Goal: Task Accomplishment & Management: Complete application form

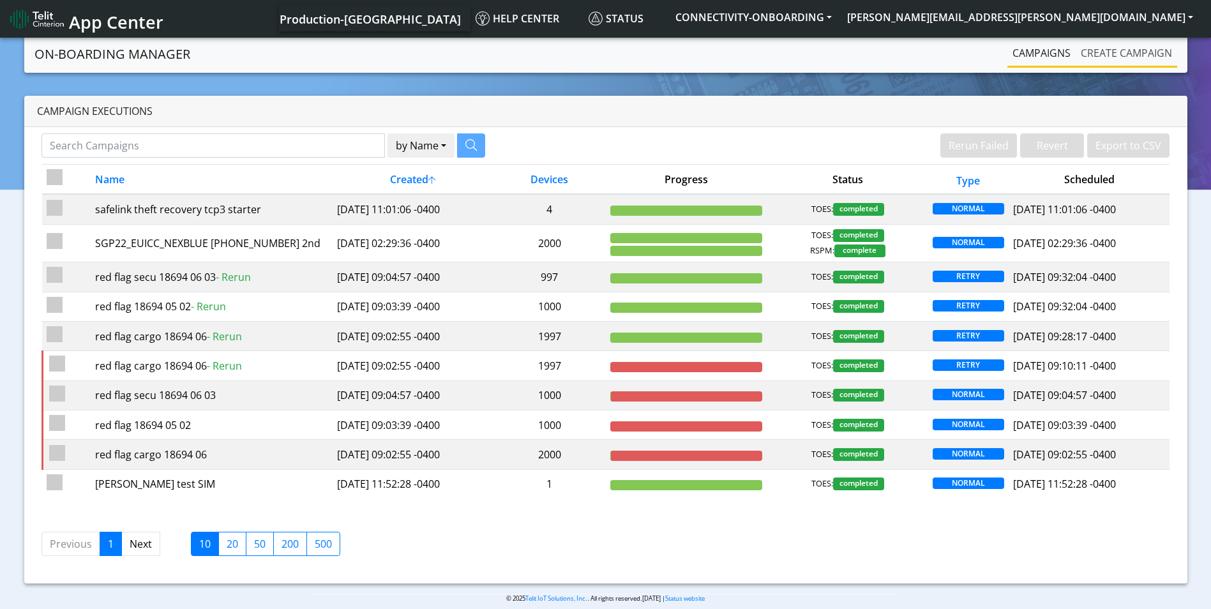
click at [1119, 62] on link "Create campaign" at bounding box center [1127, 53] width 102 height 26
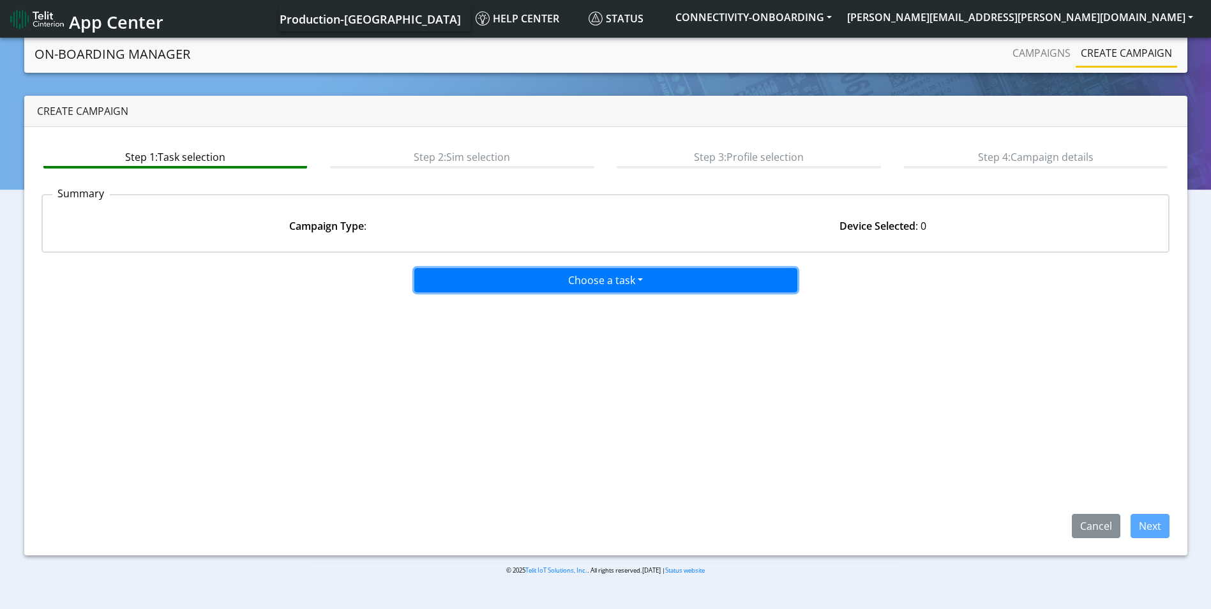
drag, startPoint x: 610, startPoint y: 282, endPoint x: 540, endPoint y: 309, distance: 74.6
click at [609, 282] on button "Choose a task" at bounding box center [605, 280] width 383 height 24
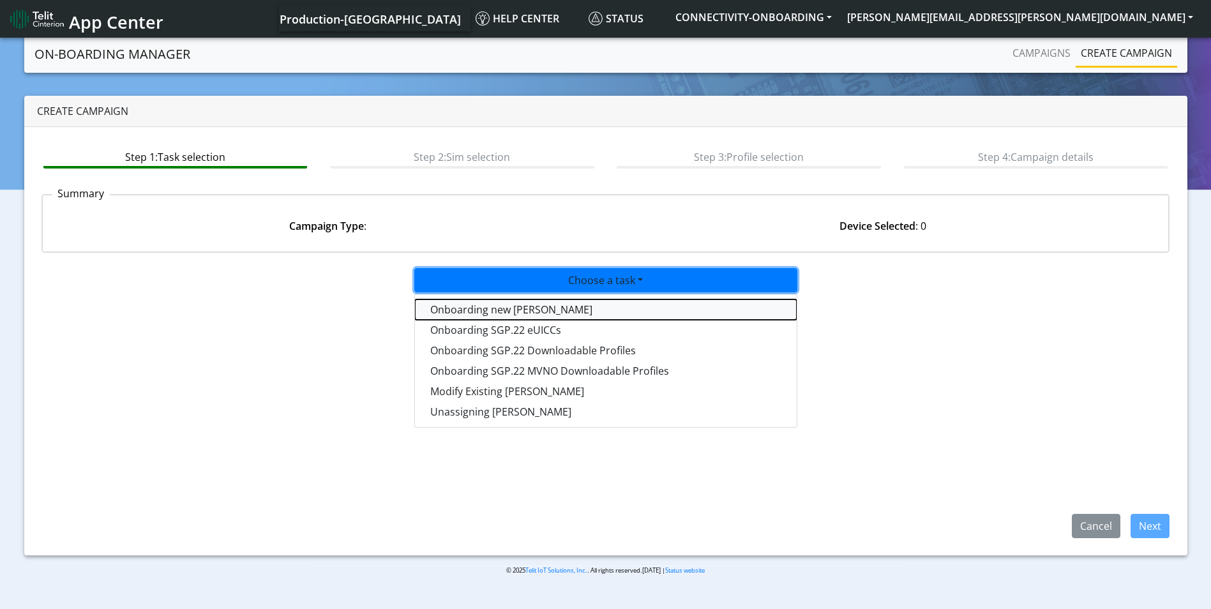
click at [525, 312] on tasktoes-dropdown "Onboarding new [PERSON_NAME]" at bounding box center [606, 309] width 382 height 20
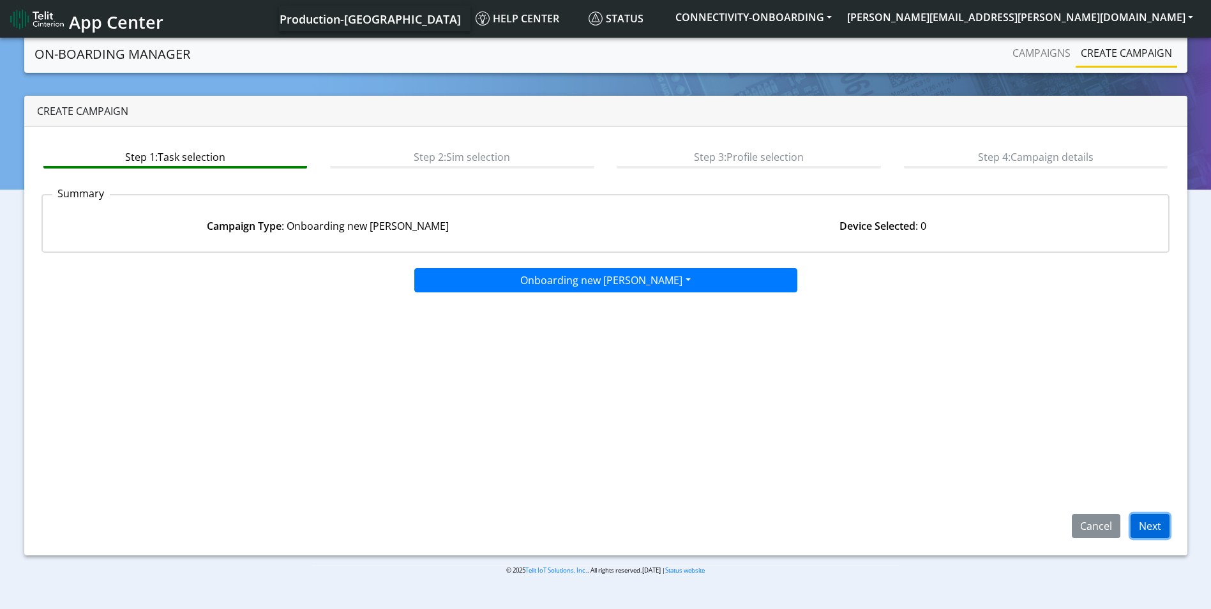
click at [1134, 528] on button "Next" at bounding box center [1150, 526] width 39 height 24
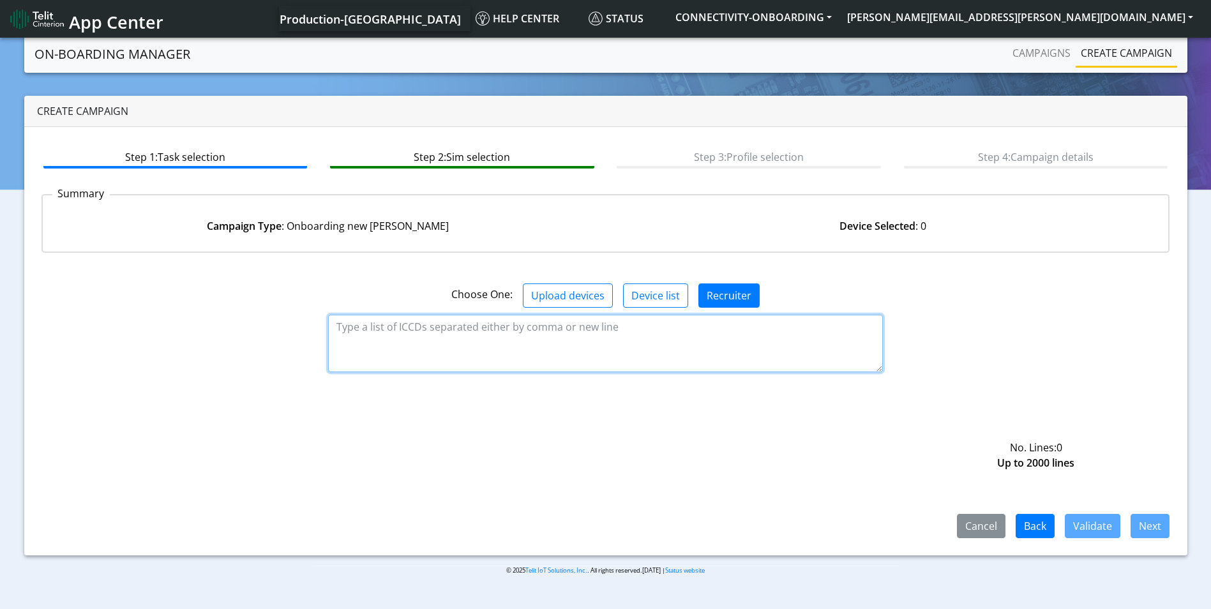
click at [520, 339] on textarea at bounding box center [605, 343] width 555 height 57
paste textarea "89358151000008322235 89358151000008322243 89358151000008322250 8935815100000832…"
type textarea "89358151000008322235 89358151000008322243 89358151000008322250 8935815100000832…"
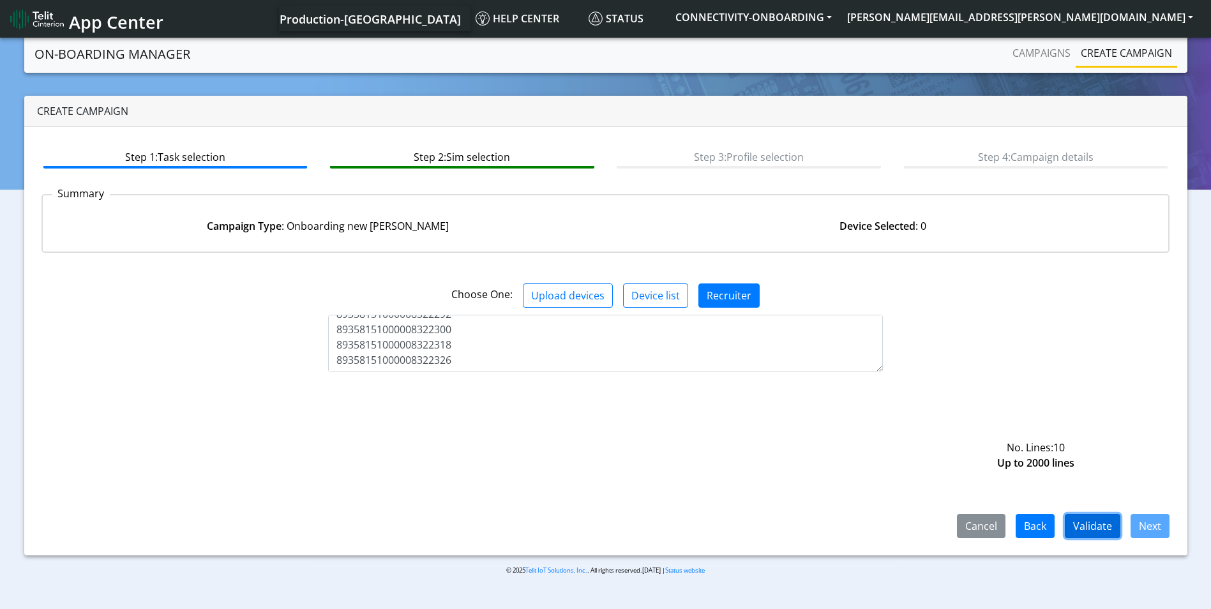
click at [1083, 525] on button "Validate" at bounding box center [1093, 526] width 56 height 24
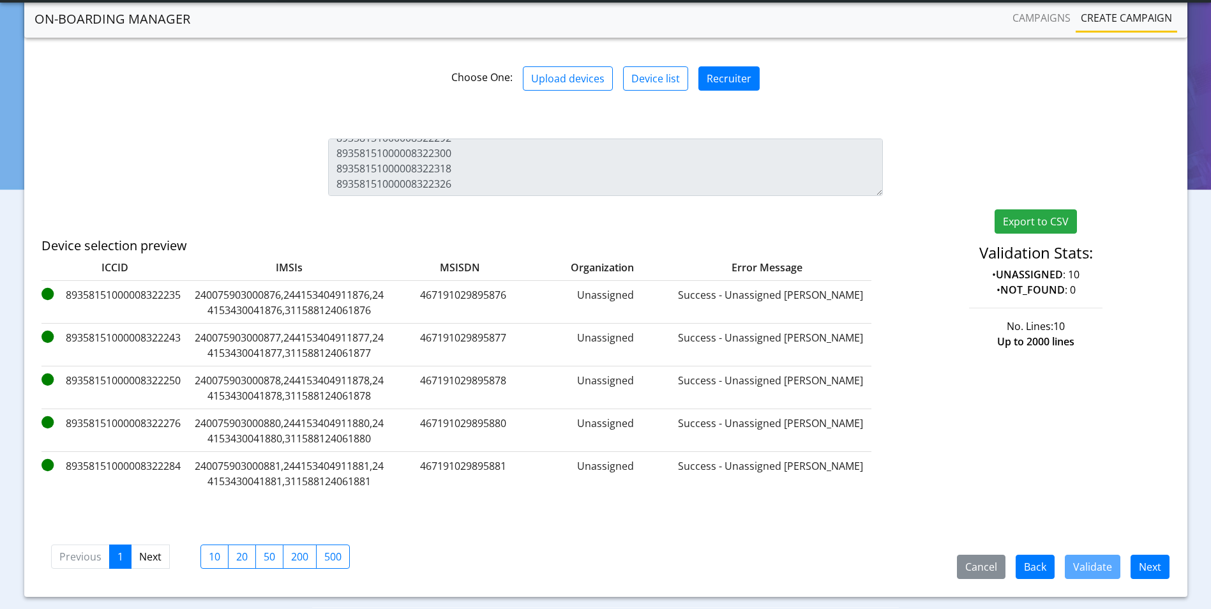
scroll to position [209, 0]
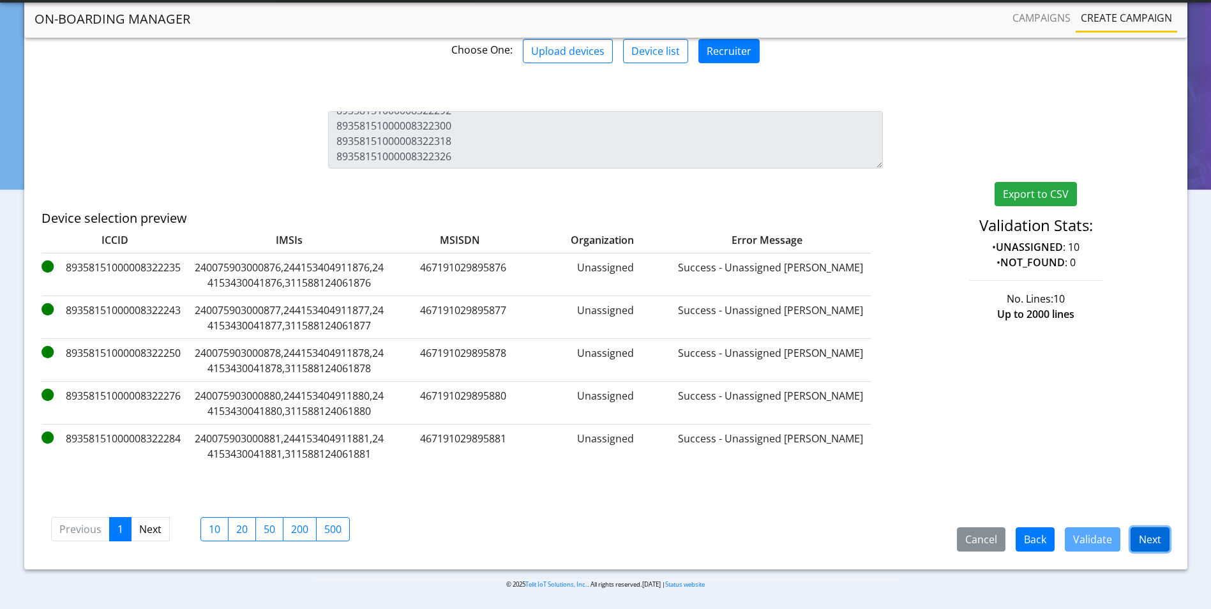
click at [1138, 540] on button "Next" at bounding box center [1150, 539] width 39 height 24
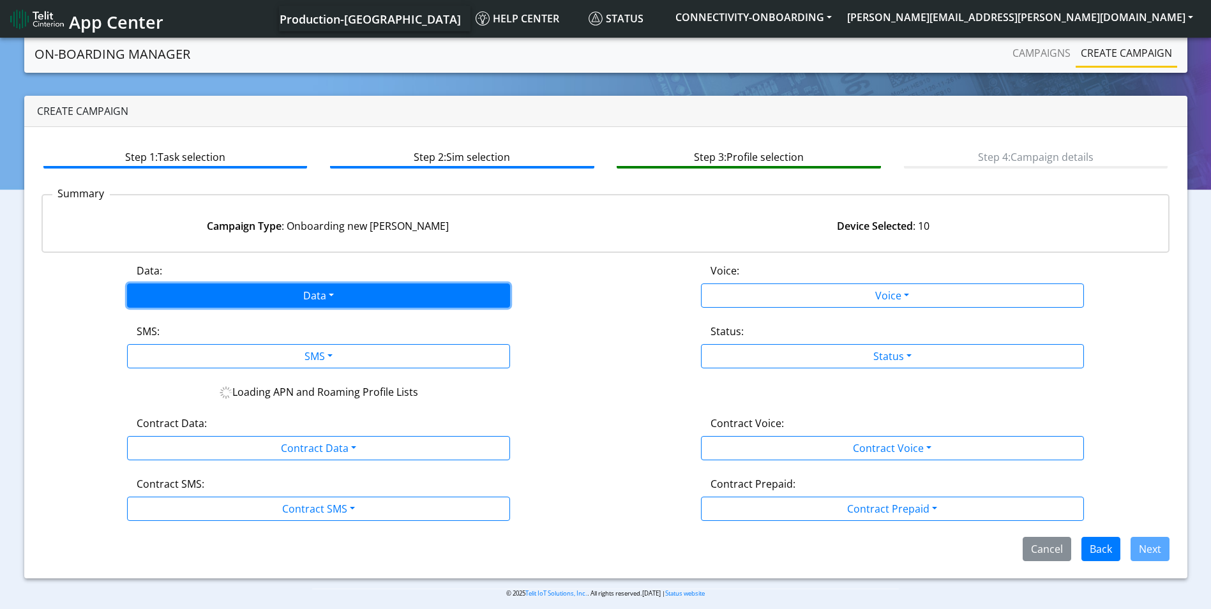
click at [354, 302] on button "Data" at bounding box center [318, 295] width 383 height 24
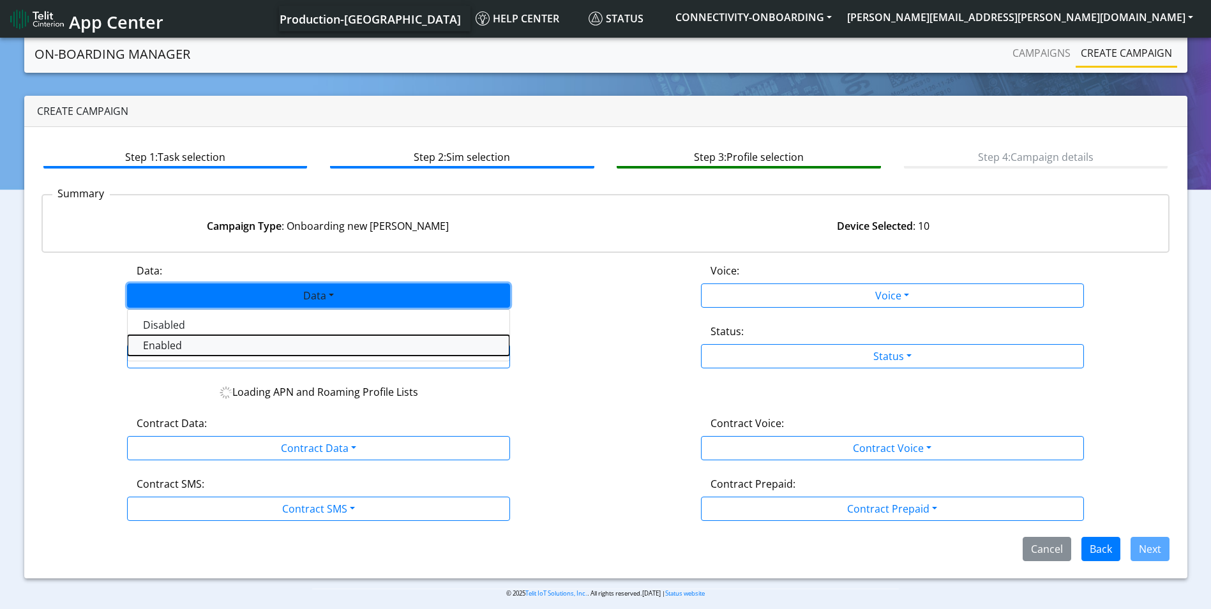
click at [209, 346] on button "Enabled" at bounding box center [319, 345] width 382 height 20
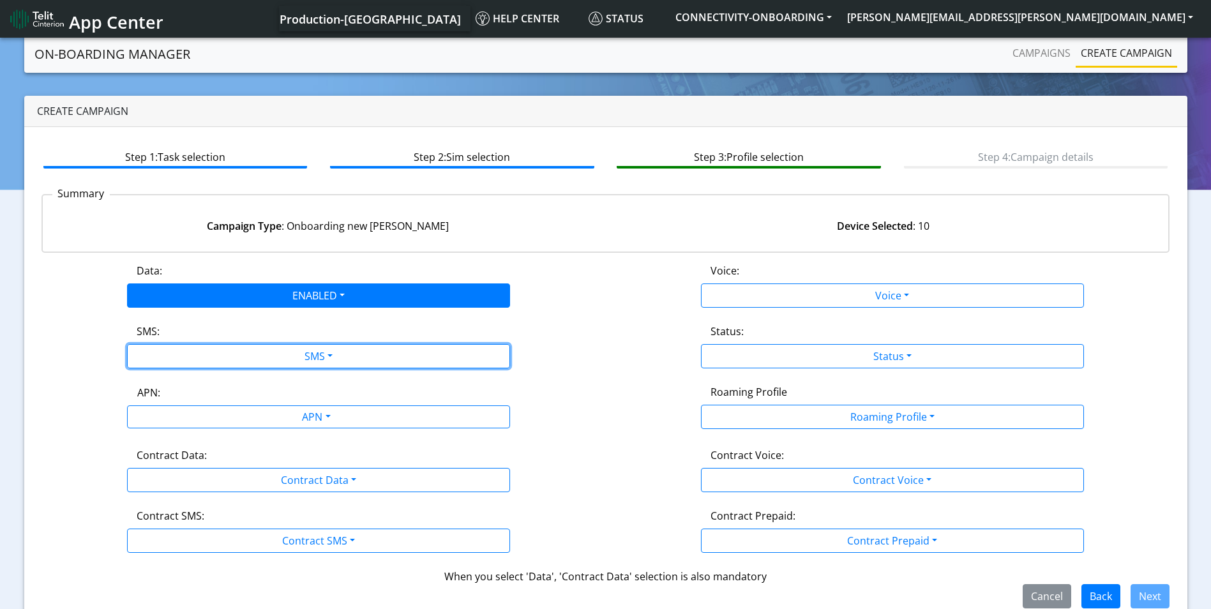
drag, startPoint x: 287, startPoint y: 363, endPoint x: 232, endPoint y: 384, distance: 59.0
click at [288, 363] on button "SMS" at bounding box center [318, 356] width 383 height 24
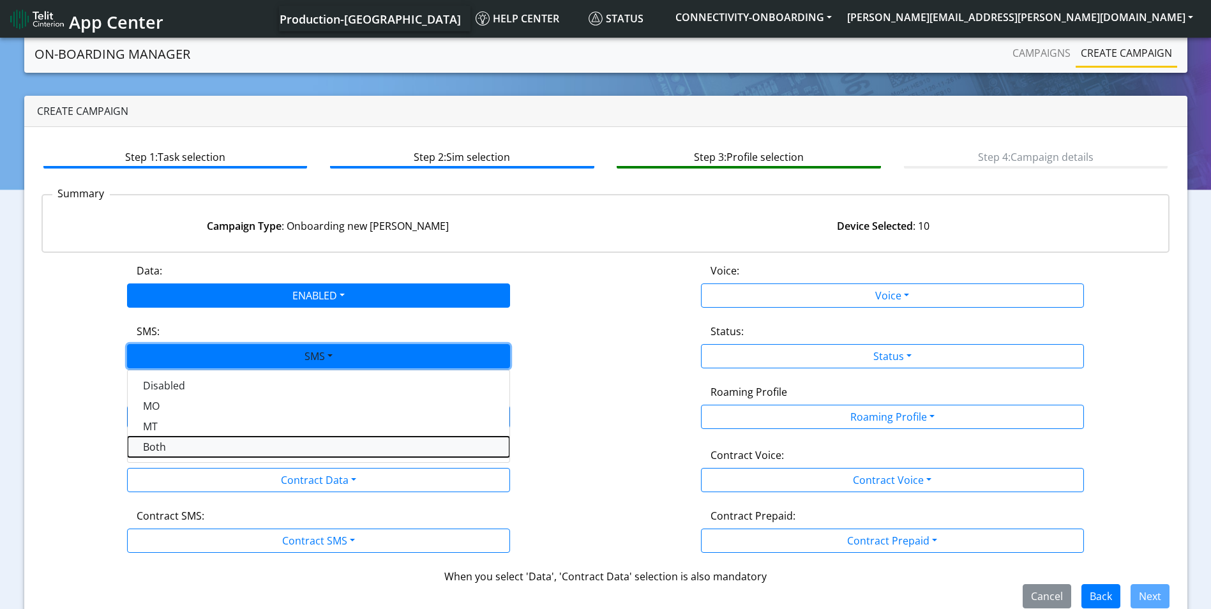
drag, startPoint x: 192, startPoint y: 448, endPoint x: 273, endPoint y: 428, distance: 83.5
click at [193, 448] on button "Both" at bounding box center [319, 447] width 382 height 20
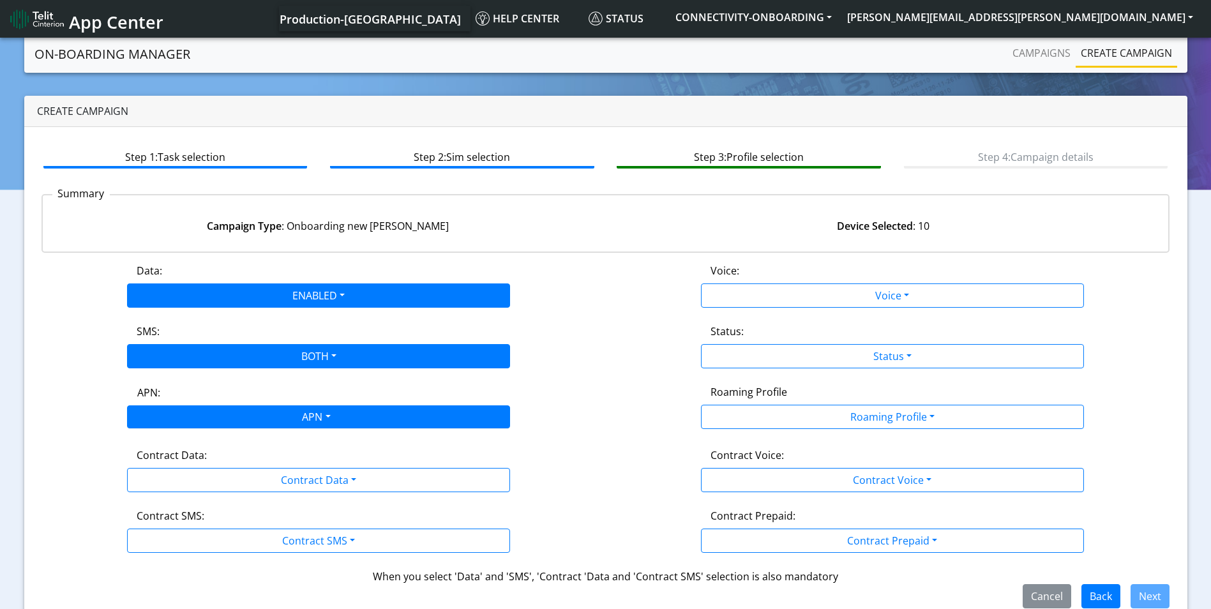
click at [276, 422] on div "APN" at bounding box center [315, 418] width 405 height 25
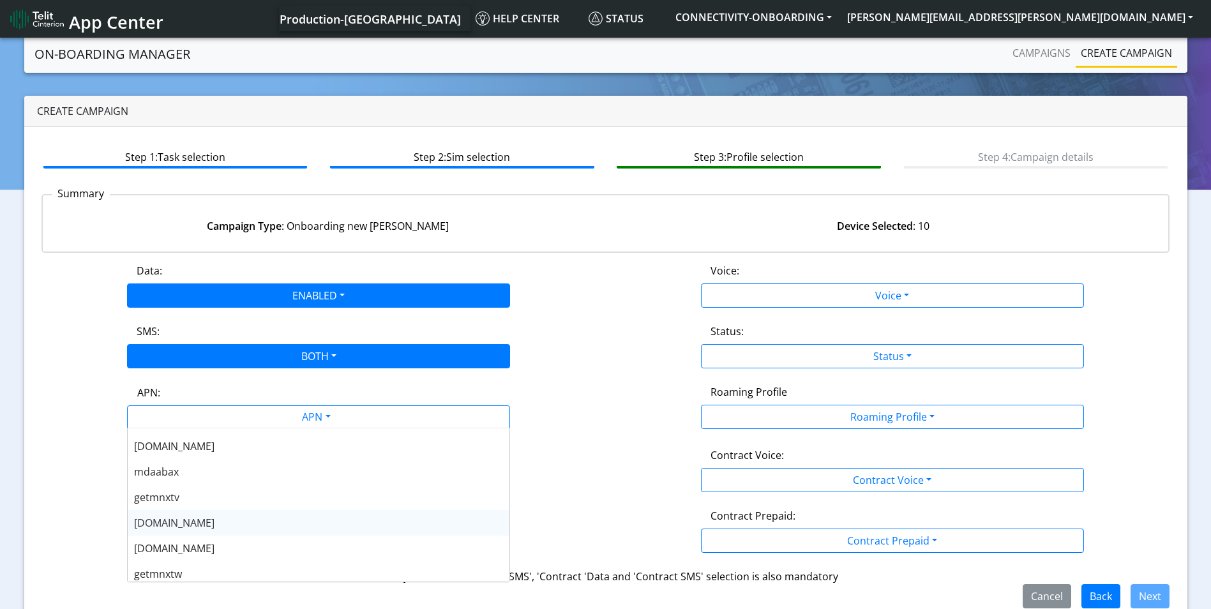
scroll to position [255, 0]
drag, startPoint x: 219, startPoint y: 523, endPoint x: 285, endPoint y: 504, distance: 69.1
click at [219, 522] on div "nxtesim1.net" at bounding box center [319, 518] width 382 height 26
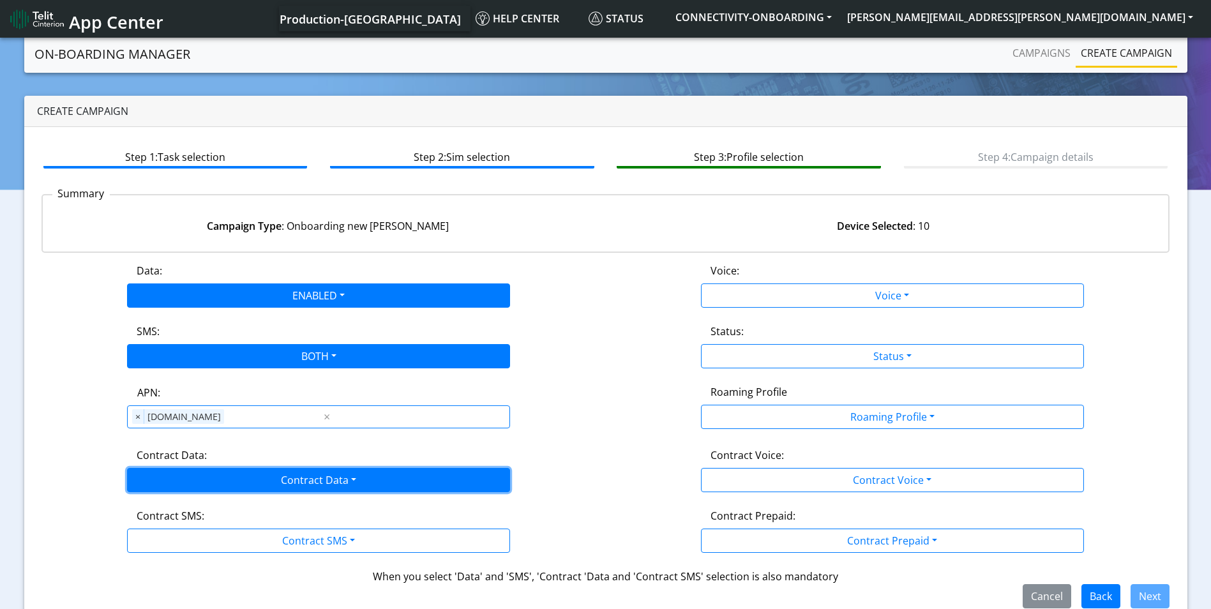
click at [326, 478] on button "Contract Data" at bounding box center [318, 480] width 383 height 24
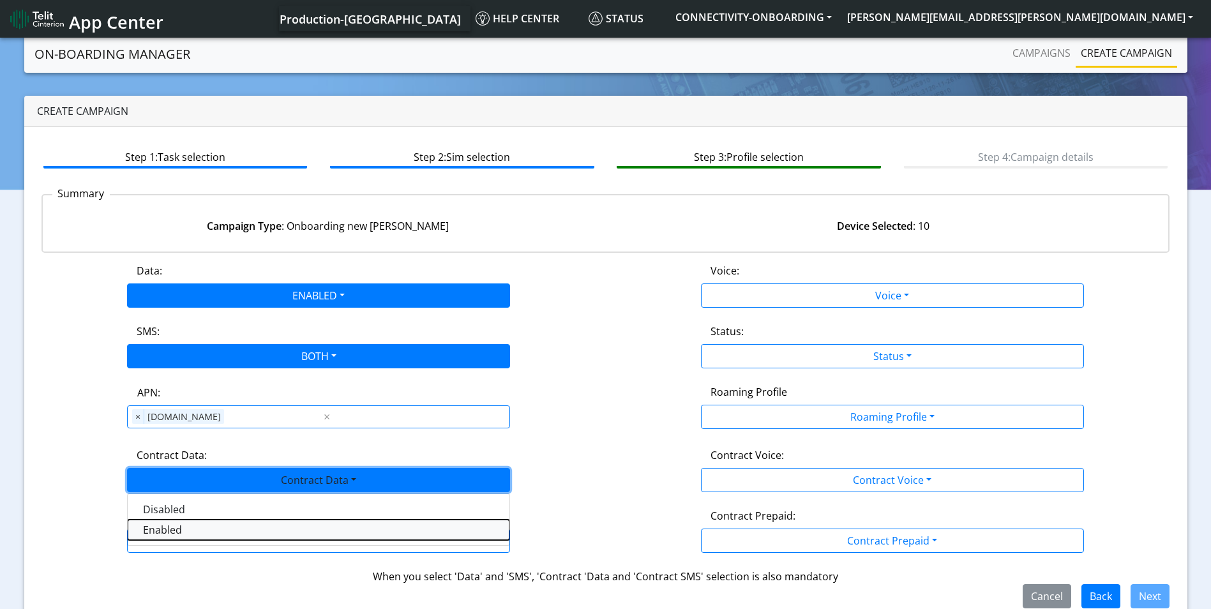
drag, startPoint x: 194, startPoint y: 533, endPoint x: 204, endPoint y: 533, distance: 10.2
click at [197, 533] on Dataenabled-dropdown "Enabled" at bounding box center [319, 530] width 382 height 20
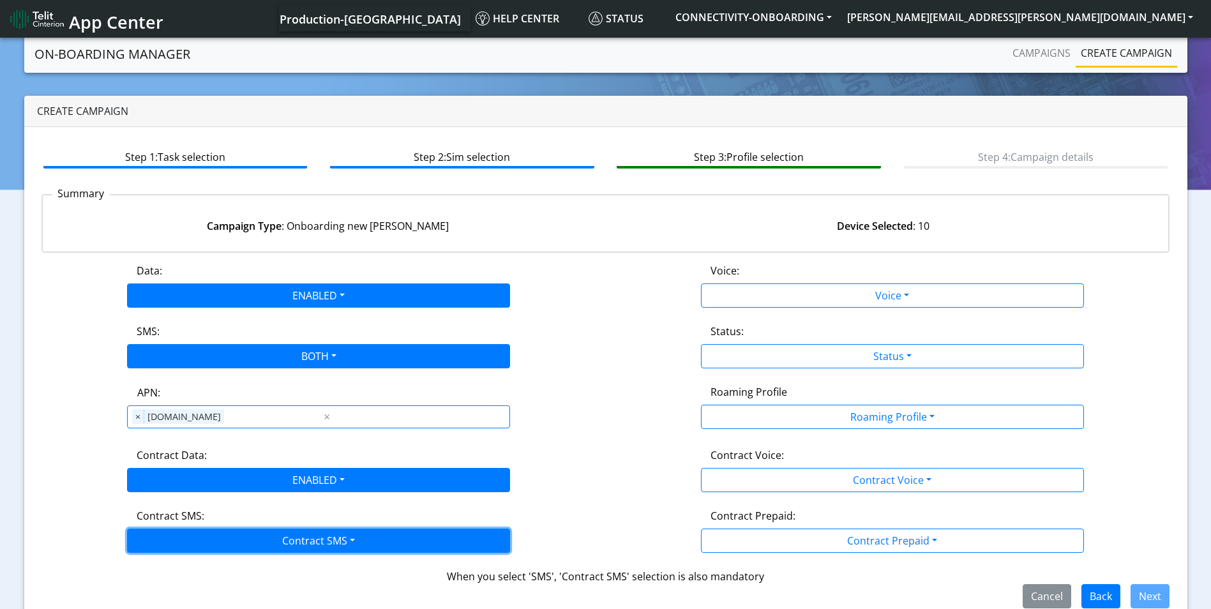
click at [275, 535] on button "Contract SMS" at bounding box center [318, 541] width 383 height 24
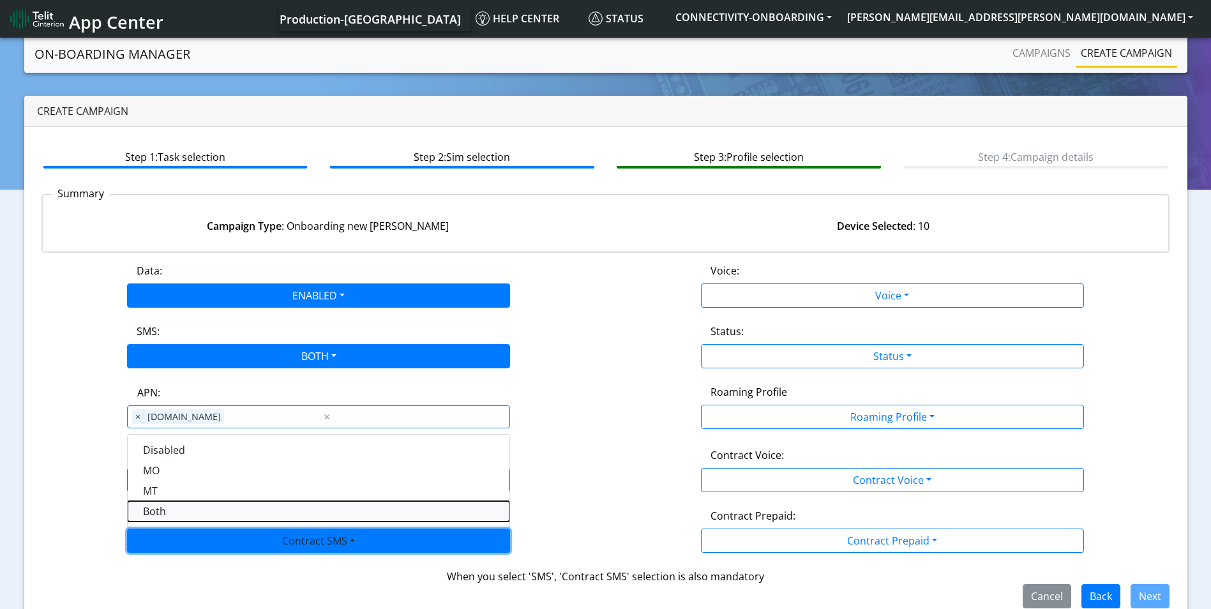
click at [165, 515] on SMSboth-dropdown "Both" at bounding box center [319, 511] width 382 height 20
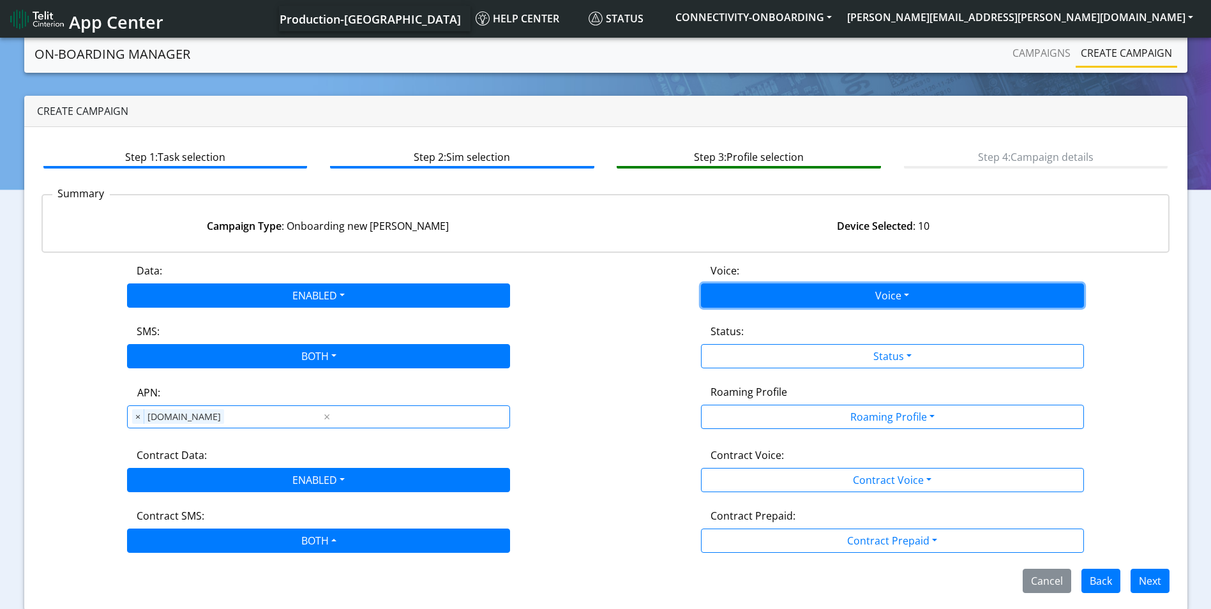
click at [886, 294] on button "Voice" at bounding box center [892, 295] width 383 height 24
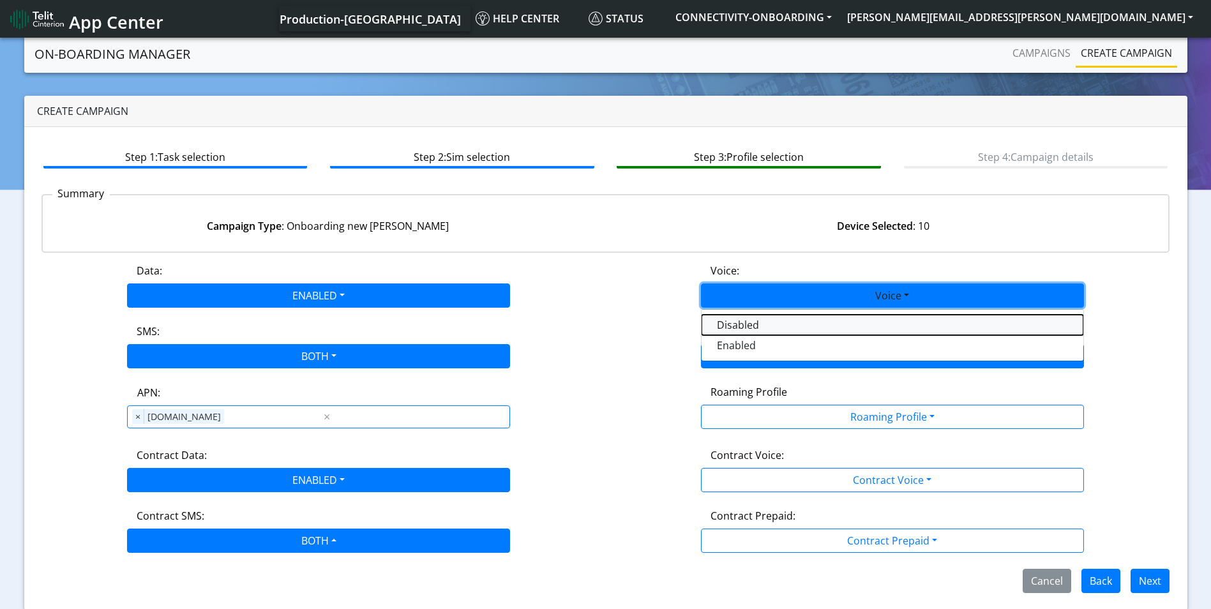
drag, startPoint x: 756, startPoint y: 318, endPoint x: 877, endPoint y: 356, distance: 127.0
click at [757, 318] on button "Disabled" at bounding box center [893, 325] width 382 height 20
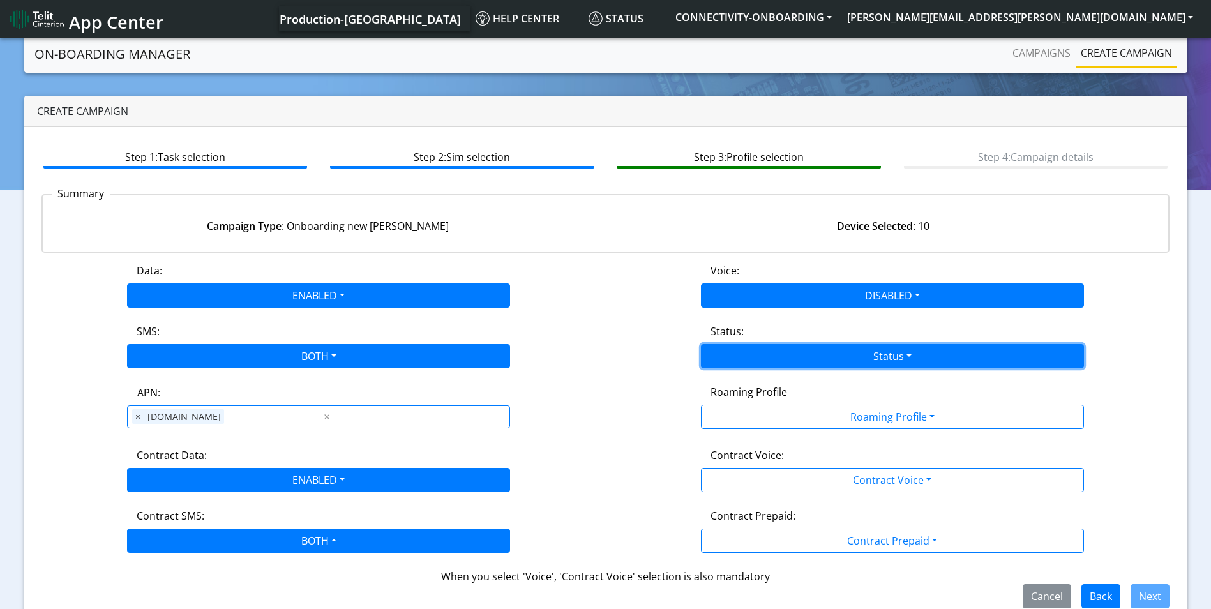
click at [884, 357] on button "Status" at bounding box center [892, 356] width 383 height 24
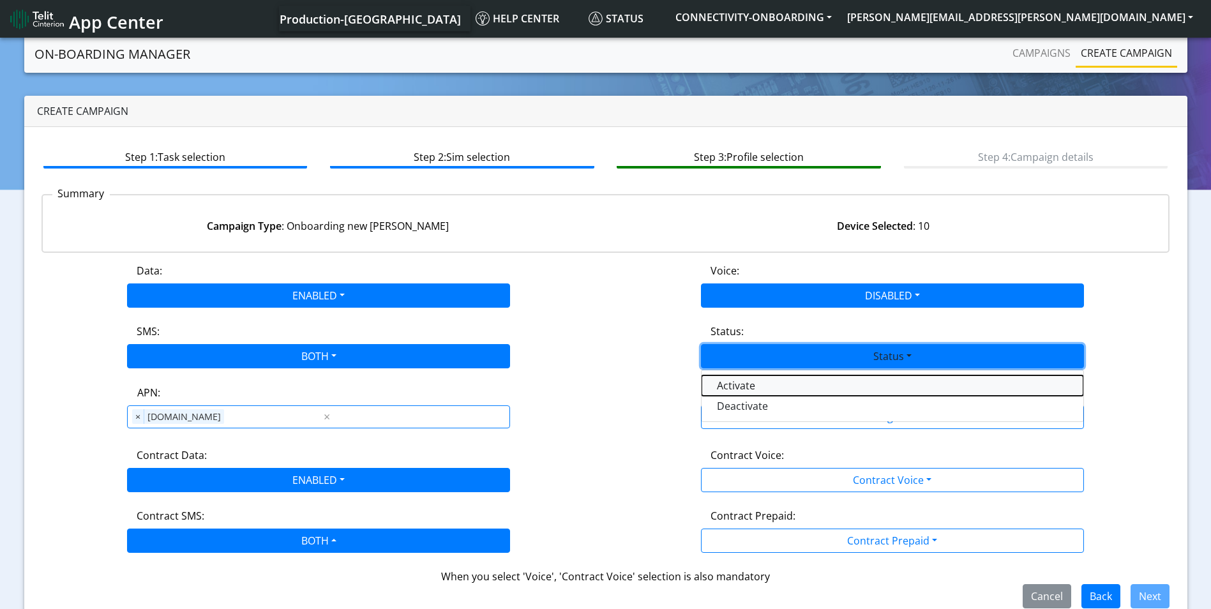
click at [787, 392] on button "Activate" at bounding box center [893, 385] width 382 height 20
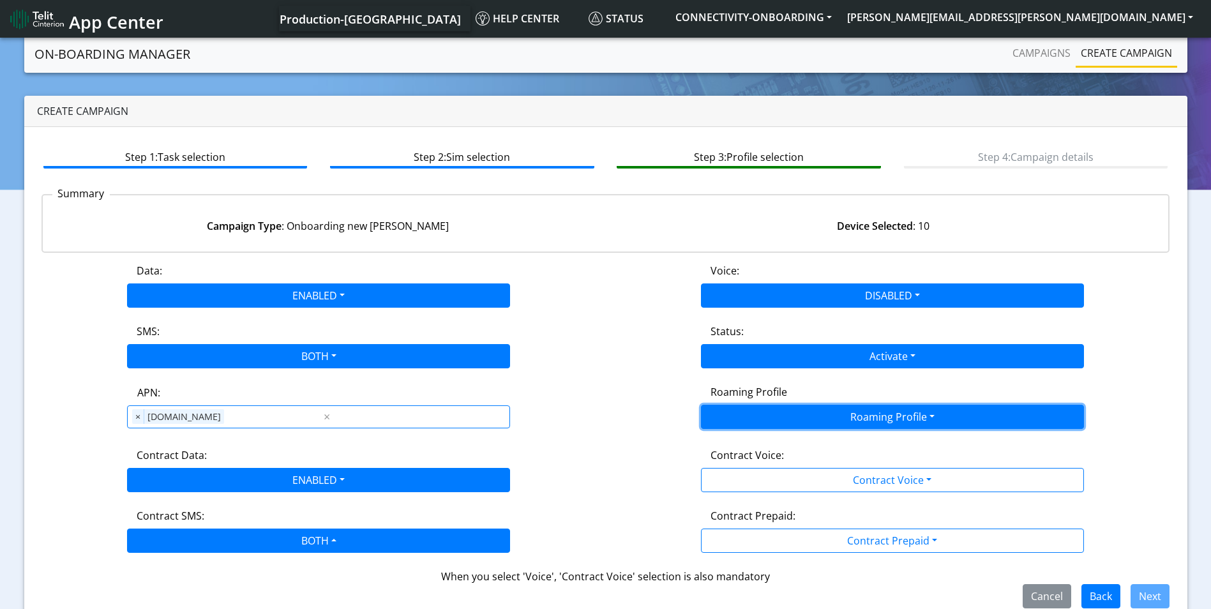
drag, startPoint x: 846, startPoint y: 411, endPoint x: 838, endPoint y: 425, distance: 15.8
click at [847, 411] on button "Roaming Profile" at bounding box center [892, 417] width 383 height 24
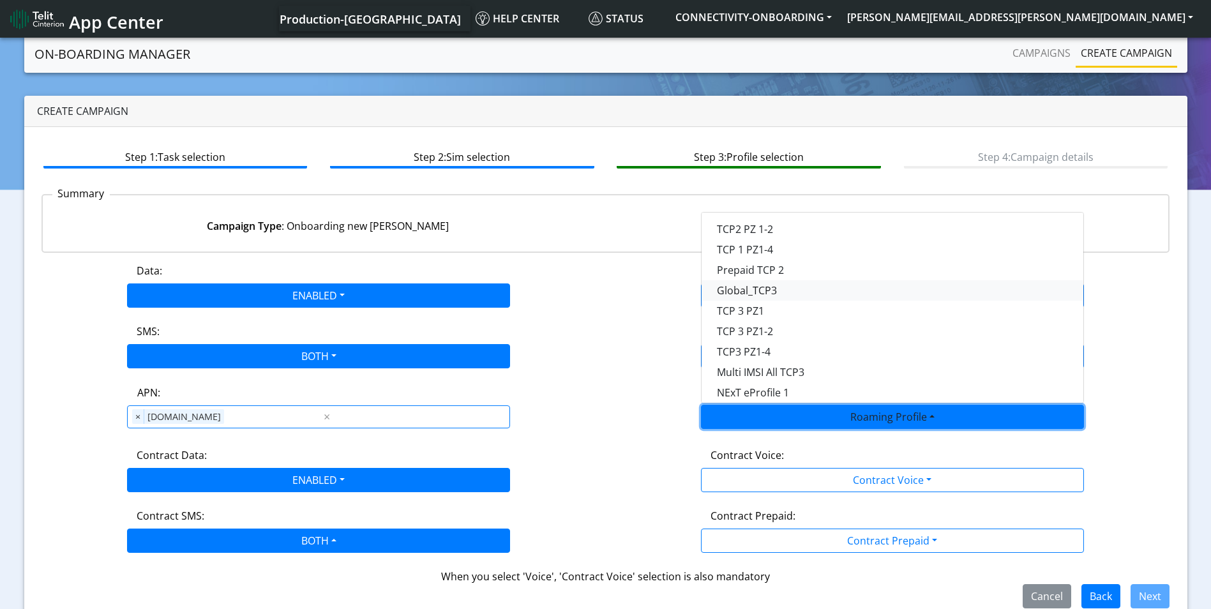
scroll to position [192, 0]
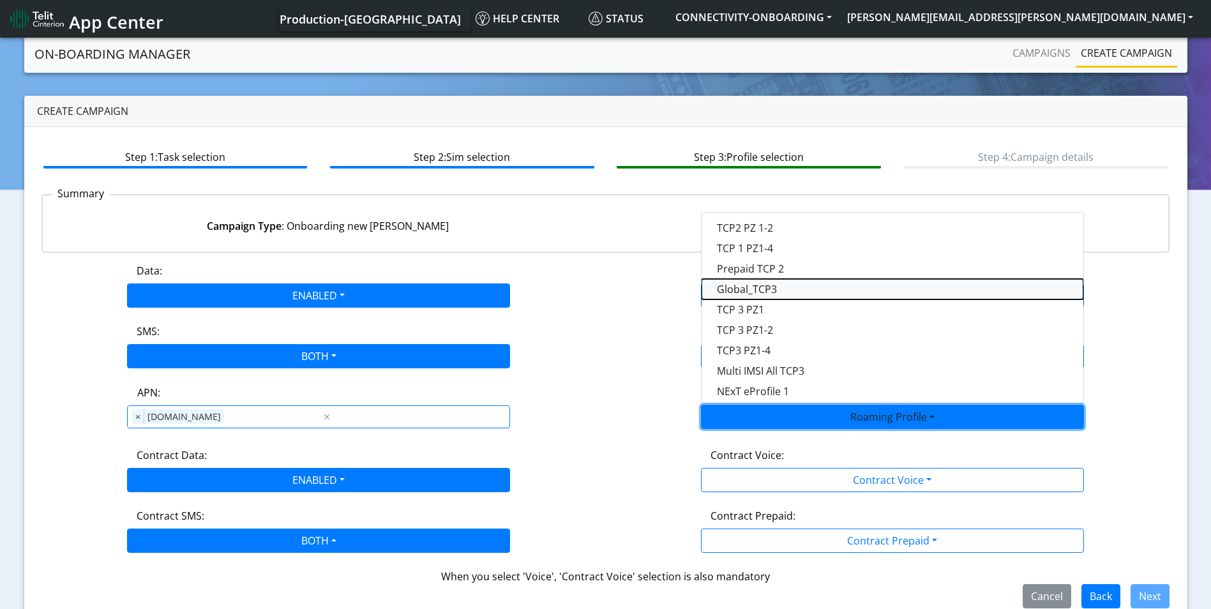
click at [790, 290] on Profile-dropdown "Global_TCP3" at bounding box center [893, 289] width 382 height 20
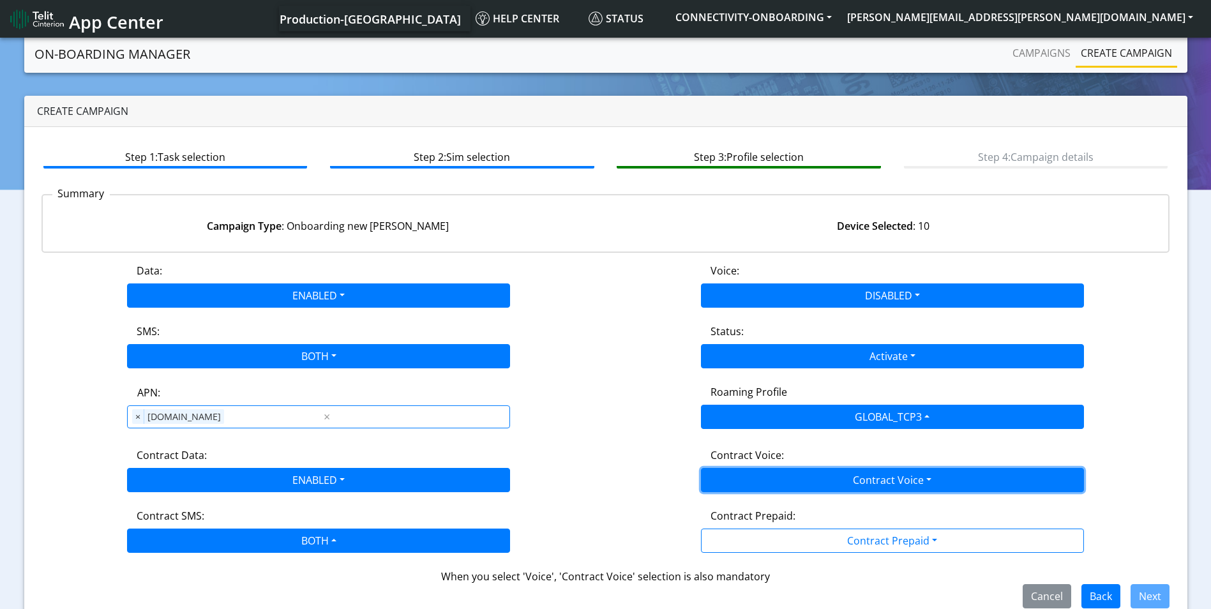
click at [912, 469] on button "Contract Voice" at bounding box center [892, 480] width 383 height 24
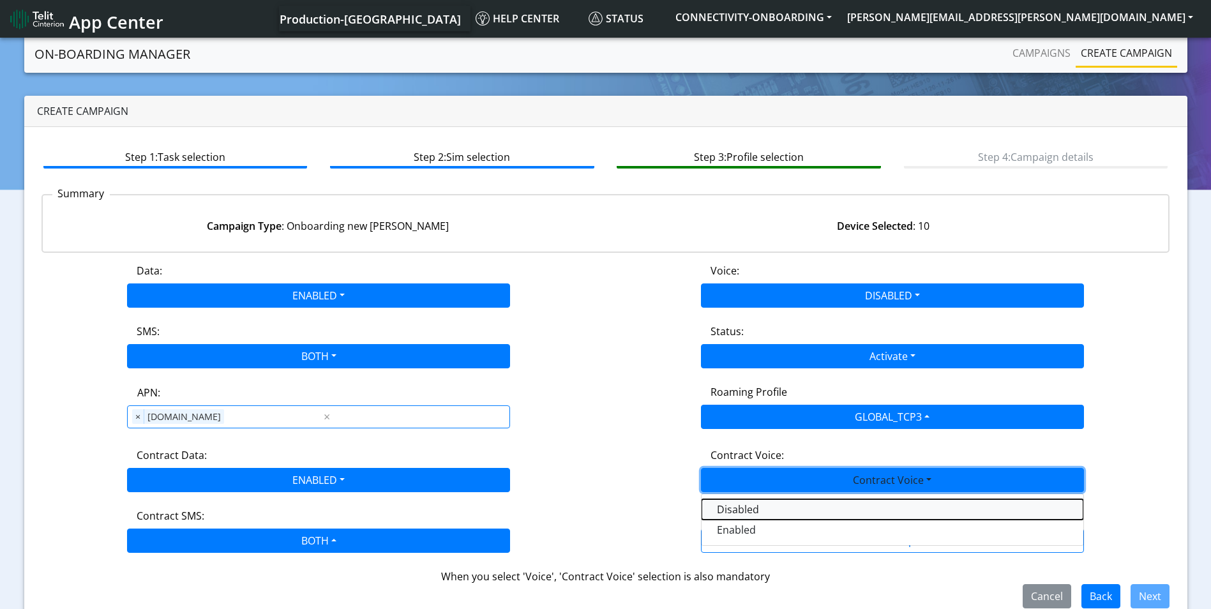
click at [764, 506] on Voicedisabled-dropdown "Disabled" at bounding box center [893, 509] width 382 height 20
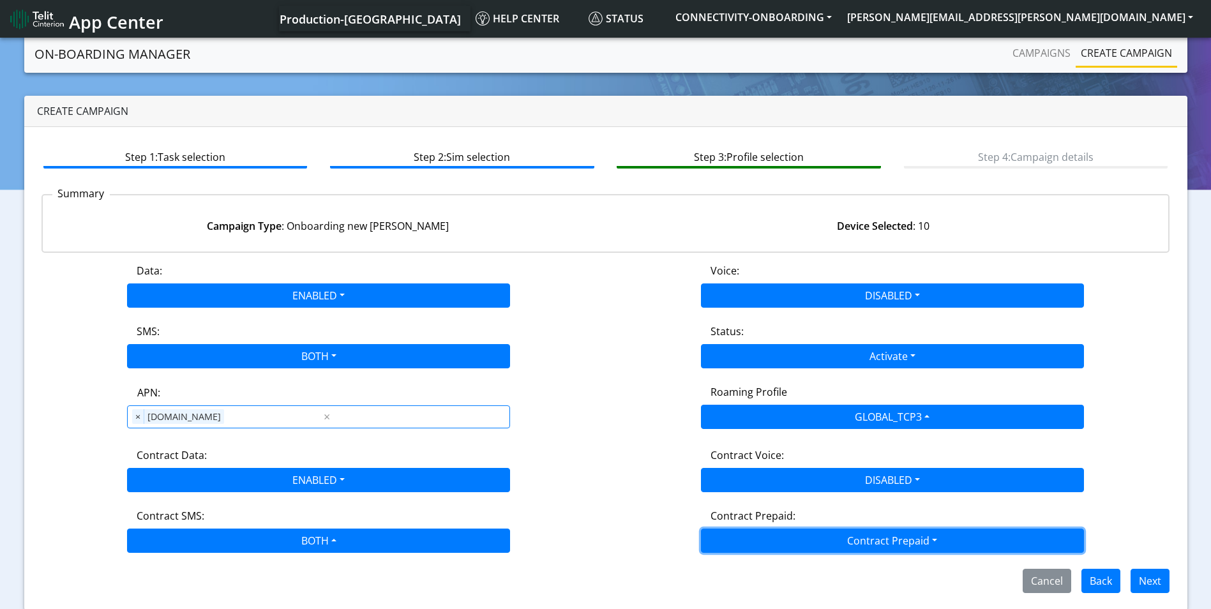
click at [850, 536] on button "Contract Prepaid" at bounding box center [892, 541] width 383 height 24
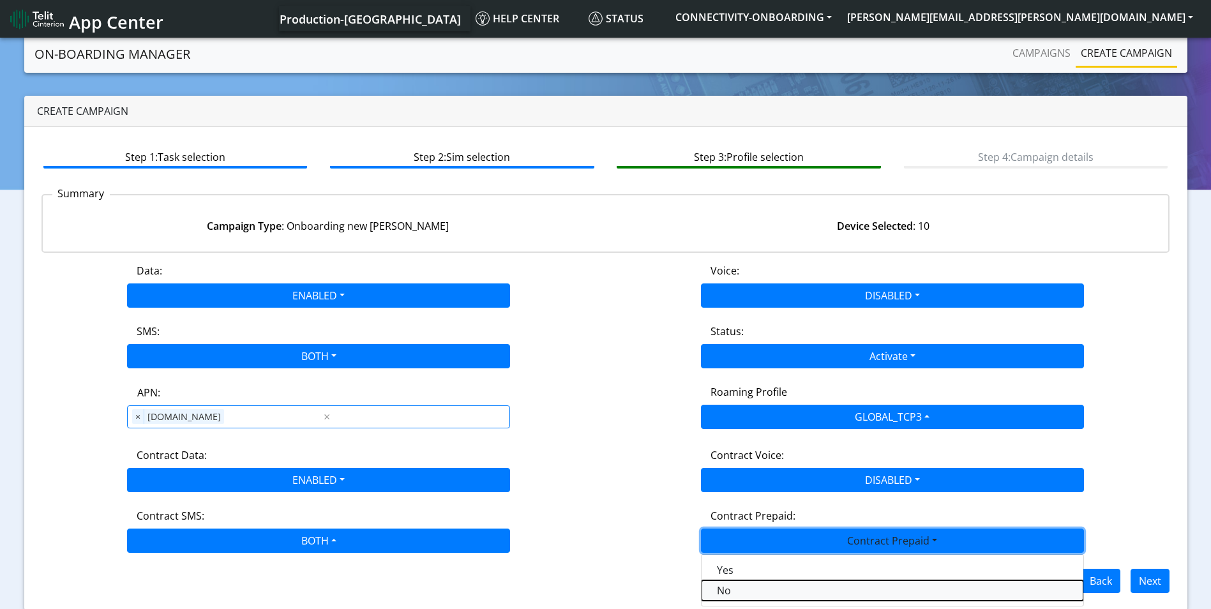
drag, startPoint x: 736, startPoint y: 589, endPoint x: 789, endPoint y: 583, distance: 53.3
click at [736, 589] on Prepaidnotprepaid-dropdown "No" at bounding box center [893, 590] width 382 height 20
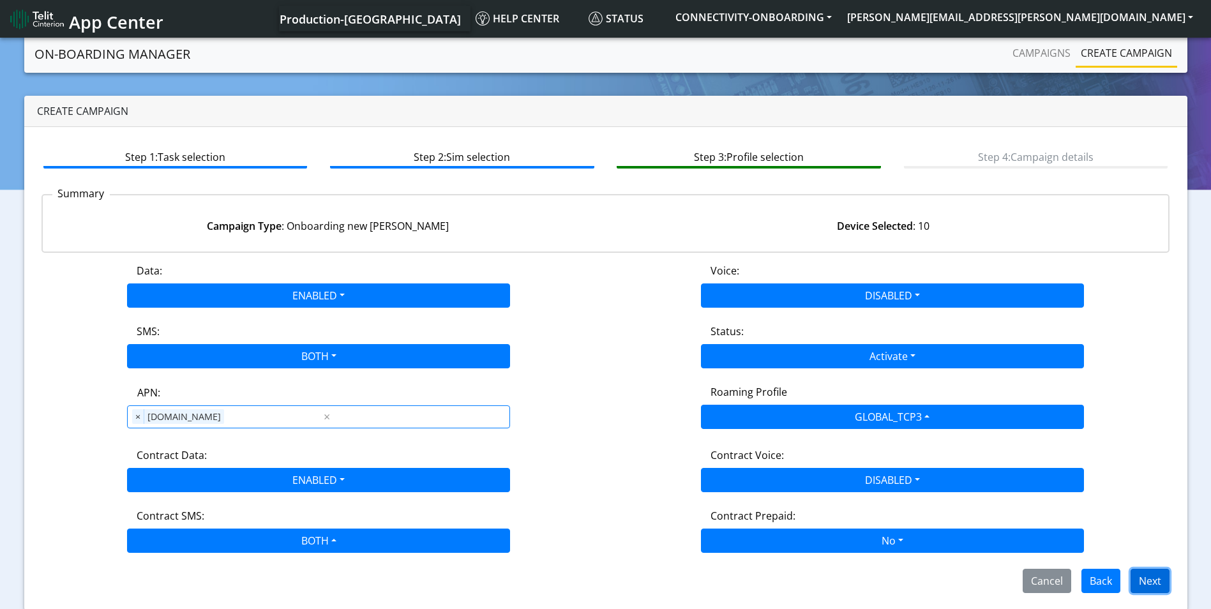
click at [1156, 583] on button "Next" at bounding box center [1150, 581] width 39 height 24
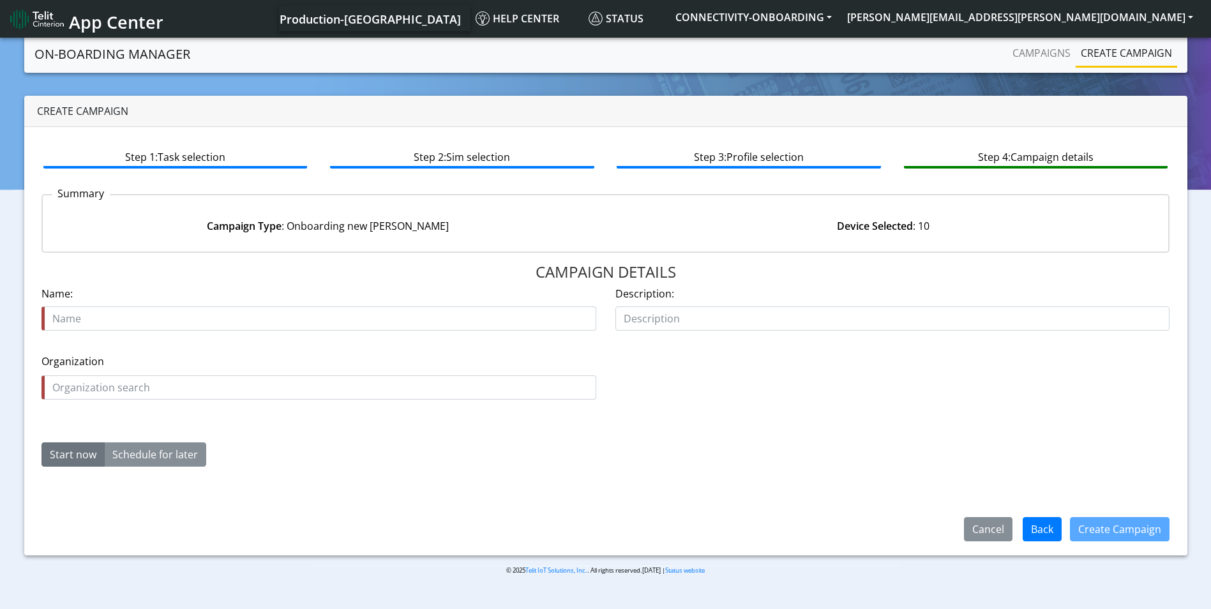
click at [120, 320] on input "text" at bounding box center [319, 318] width 555 height 24
type input "aovx esim tcp3"
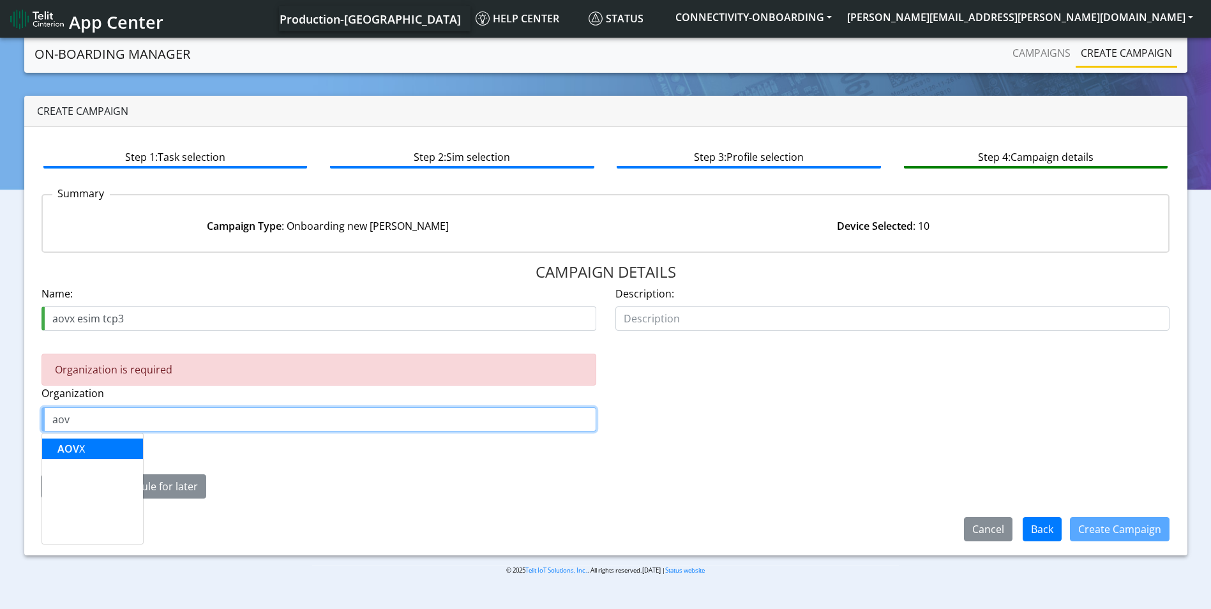
click at [73, 447] on span "AOV" at bounding box center [68, 449] width 22 height 14
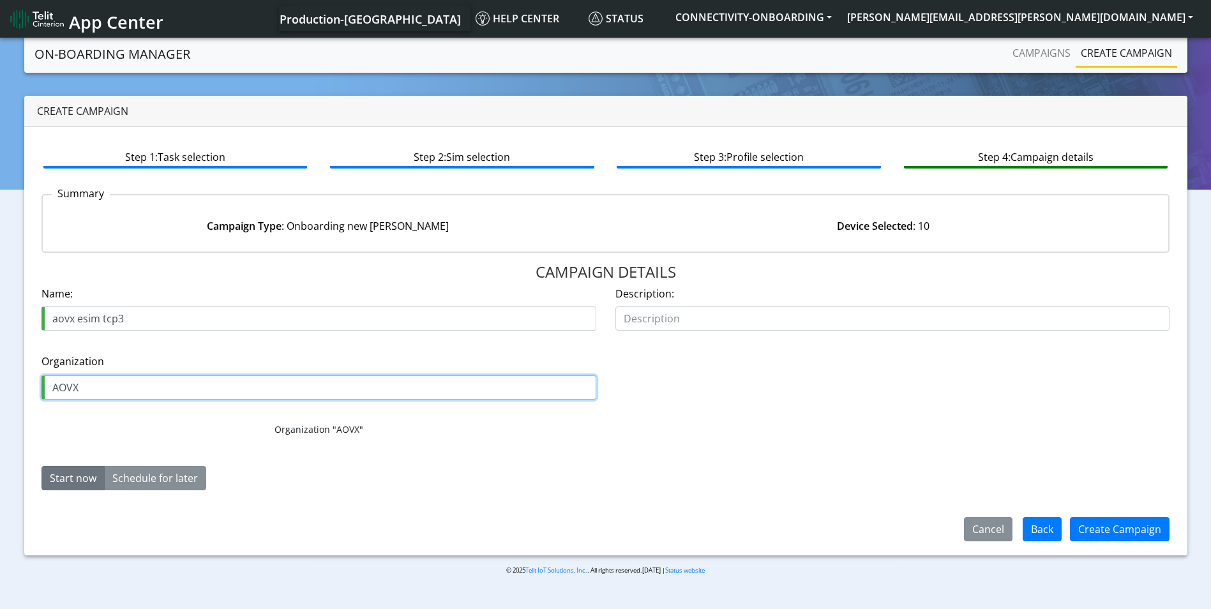
type input "AOVX"
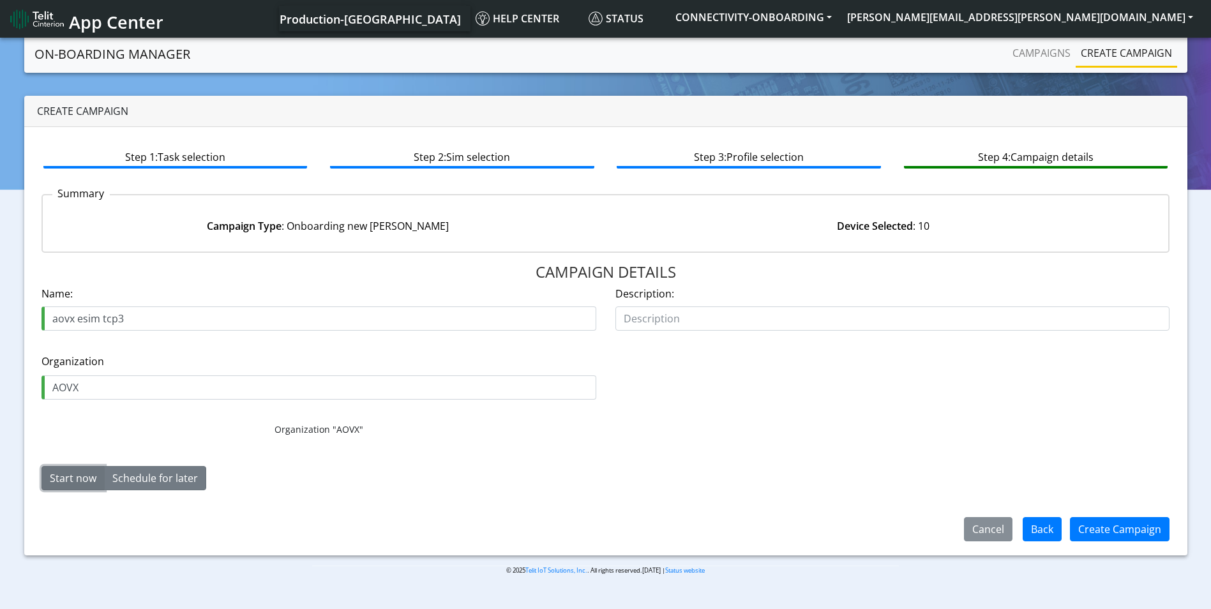
drag, startPoint x: 65, startPoint y: 477, endPoint x: 168, endPoint y: 481, distance: 102.9
click at [65, 476] on button "Start now" at bounding box center [73, 478] width 63 height 24
click at [1094, 529] on button "Create Campaign" at bounding box center [1120, 529] width 100 height 24
